Goal: Check status

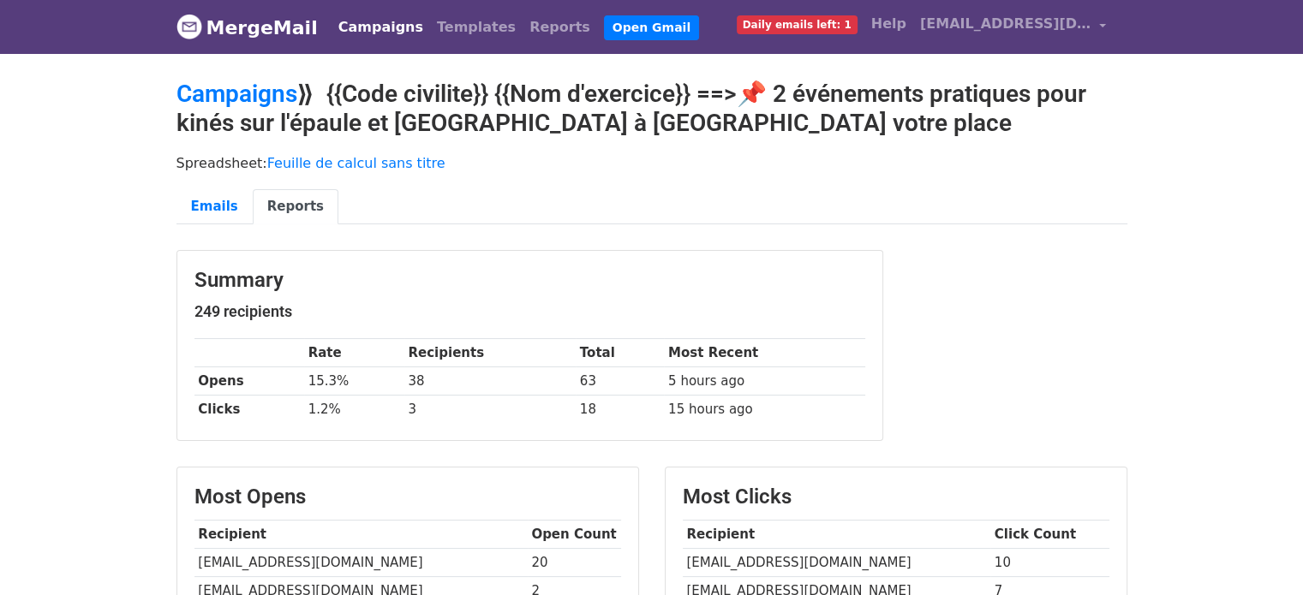
click at [245, 556] on td "kinebalneo@wanadoo.fr" at bounding box center [360, 563] width 333 height 28
copy tr "kinebalneo@wanadoo.fr"
click at [432, 29] on link "Templates" at bounding box center [476, 27] width 92 height 34
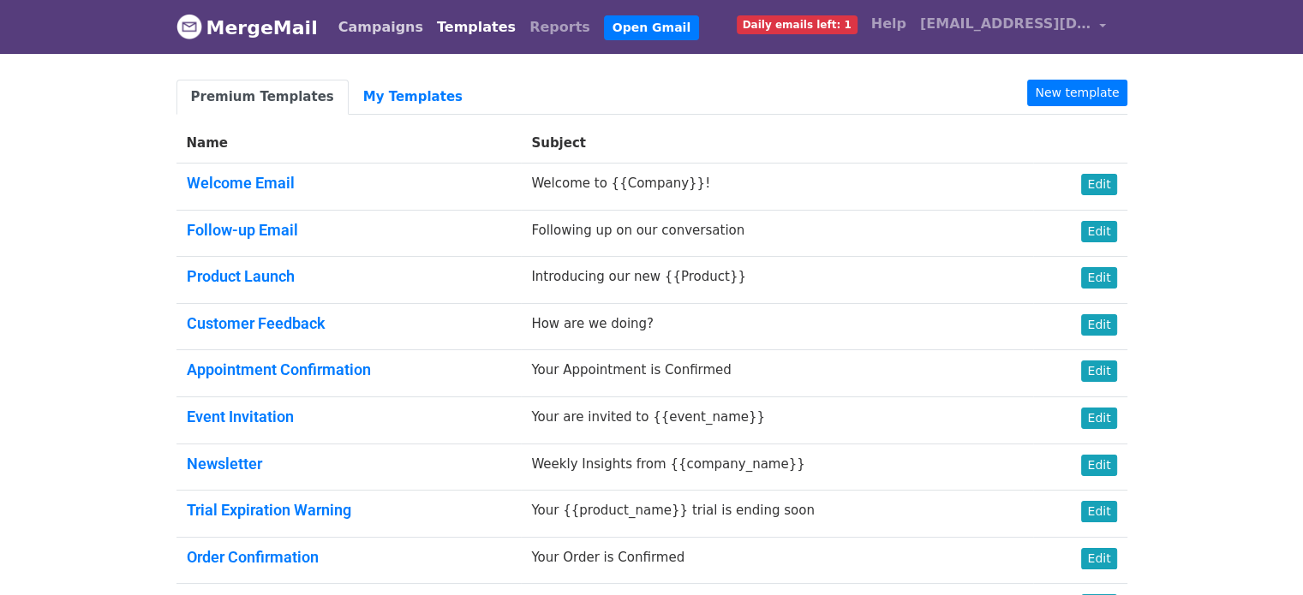
click at [360, 31] on link "Campaigns" at bounding box center [380, 27] width 98 height 34
